Goal: Use online tool/utility: Use online tool/utility

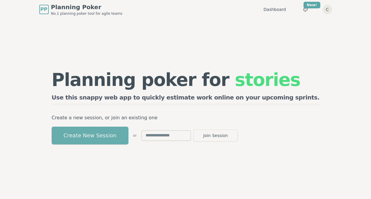
click at [128, 135] on button "Create New Session" at bounding box center [90, 136] width 77 height 18
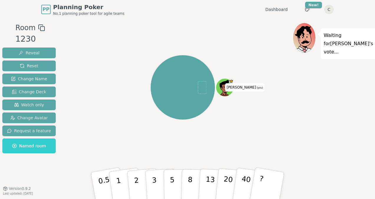
click at [227, 87] on icon at bounding box center [226, 87] width 18 height 2
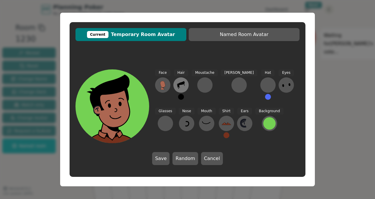
click at [181, 83] on icon at bounding box center [180, 85] width 7 height 8
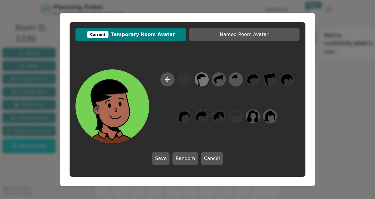
click at [198, 79] on icon at bounding box center [201, 80] width 9 height 12
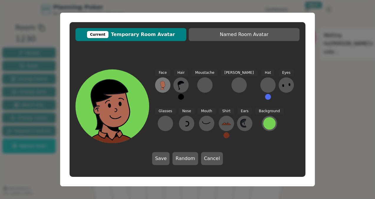
click at [162, 81] on g at bounding box center [162, 85] width 5 height 9
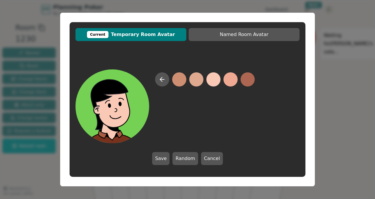
click at [211, 76] on button at bounding box center [214, 79] width 14 height 14
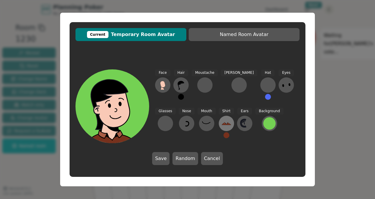
click at [222, 121] on icon at bounding box center [226, 123] width 9 height 9
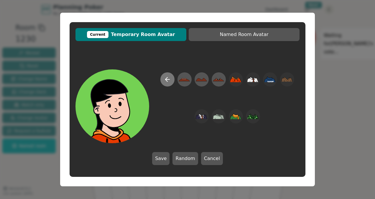
click at [169, 80] on icon at bounding box center [167, 79] width 7 height 7
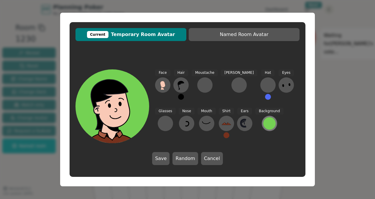
click at [263, 119] on div at bounding box center [269, 123] width 12 height 12
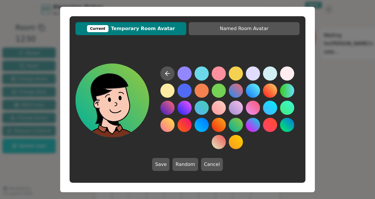
click at [237, 126] on button at bounding box center [236, 125] width 14 height 14
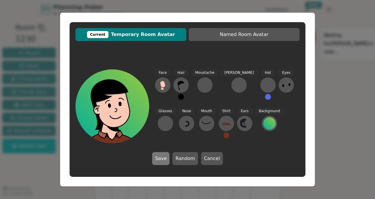
click at [158, 159] on button "Save" at bounding box center [160, 158] width 17 height 13
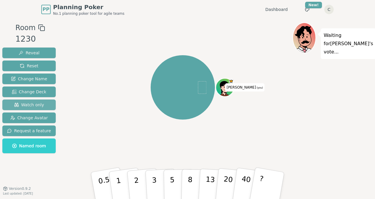
click at [38, 103] on span "Watch only" at bounding box center [29, 105] width 30 height 6
